Goal: Obtain resource: Download file/media

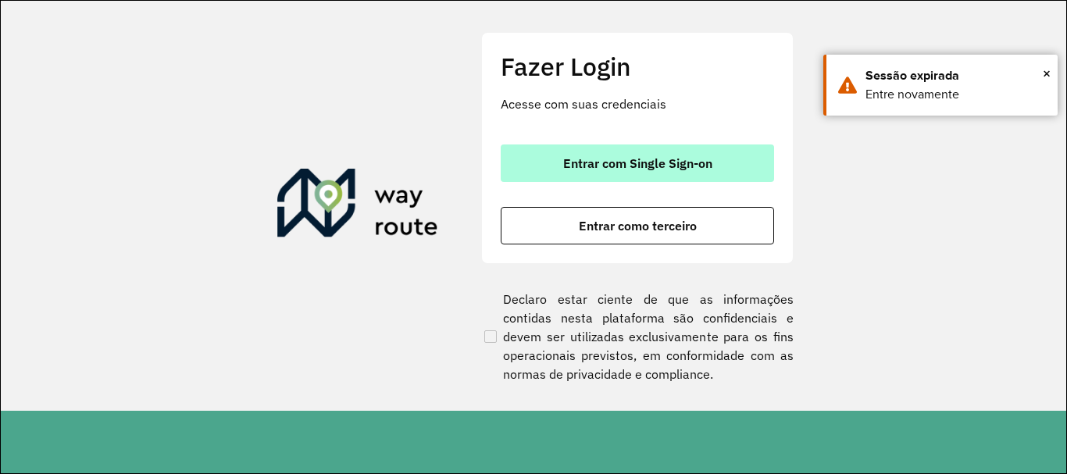
click at [698, 162] on span "Entrar com Single Sign-on" at bounding box center [637, 163] width 149 height 12
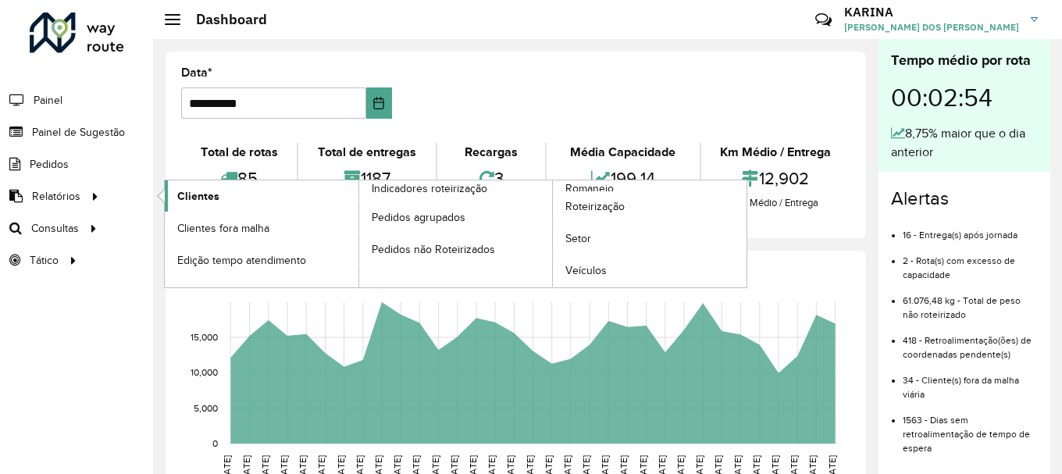
click at [215, 202] on span "Clientes" at bounding box center [198, 196] width 42 height 16
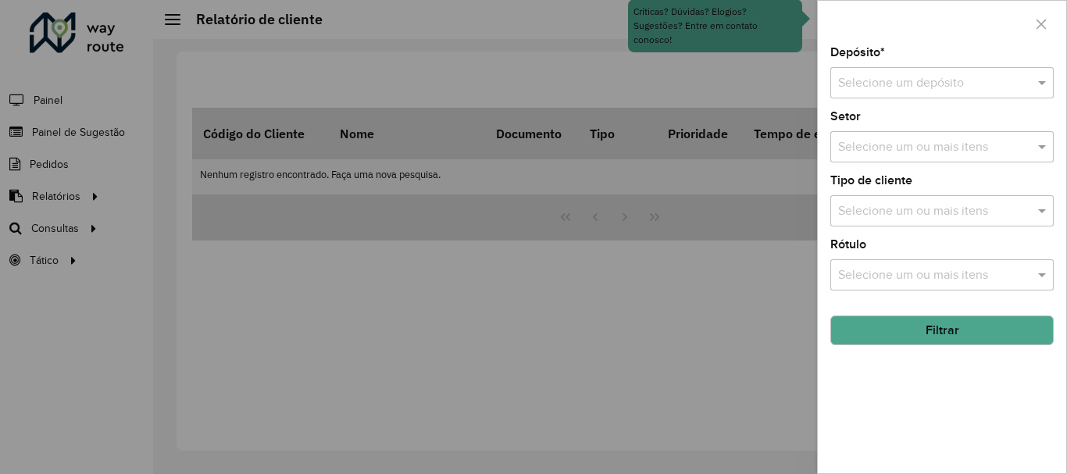
click at [932, 75] on input "text" at bounding box center [926, 83] width 177 height 19
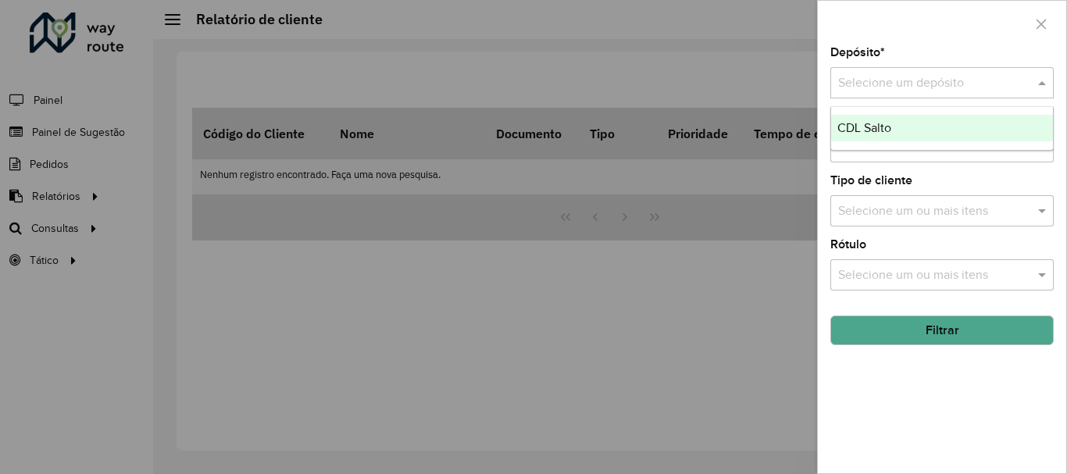
click at [895, 126] on div "CDL Salto" at bounding box center [942, 128] width 222 height 27
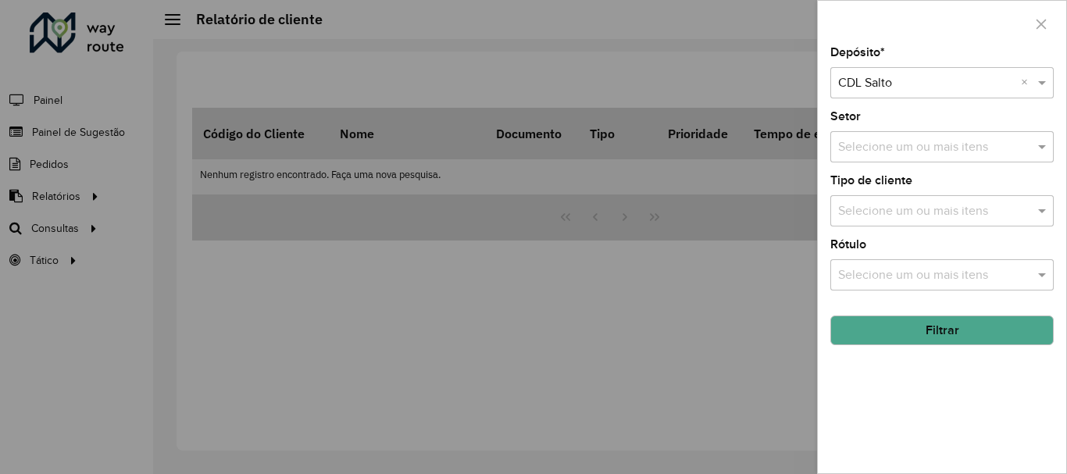
click at [865, 331] on button "Filtrar" at bounding box center [941, 331] width 223 height 30
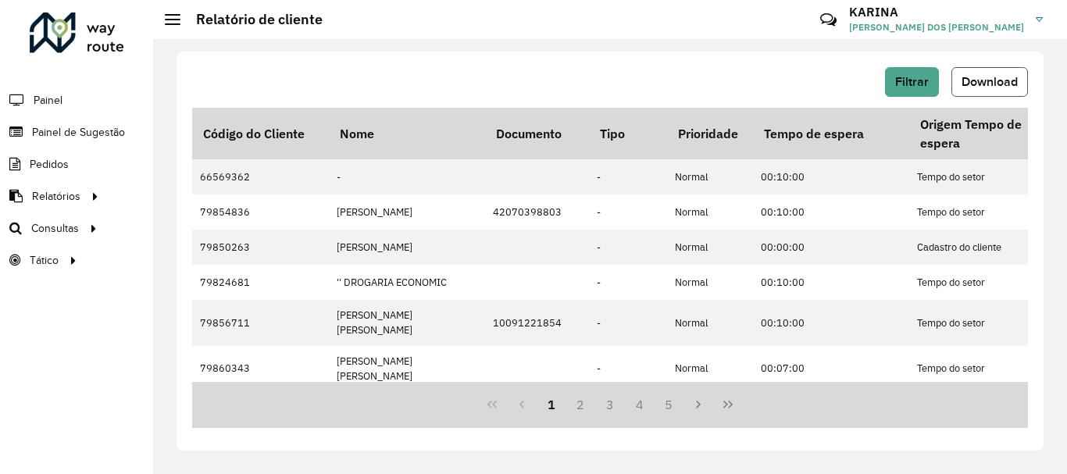
click at [995, 81] on span "Download" at bounding box center [990, 81] width 56 height 13
